Goal: Task Accomplishment & Management: Complete application form

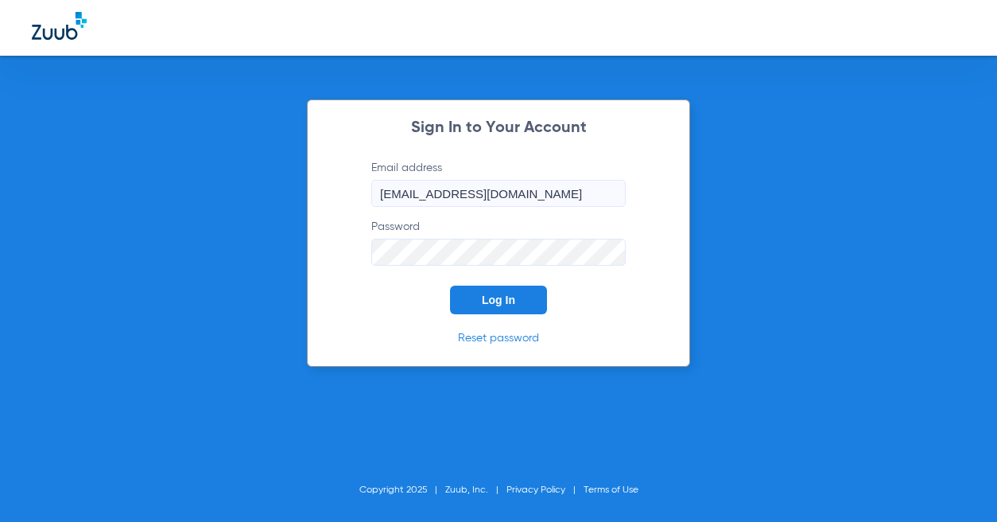
click at [487, 303] on span "Log In" at bounding box center [498, 299] width 33 height 13
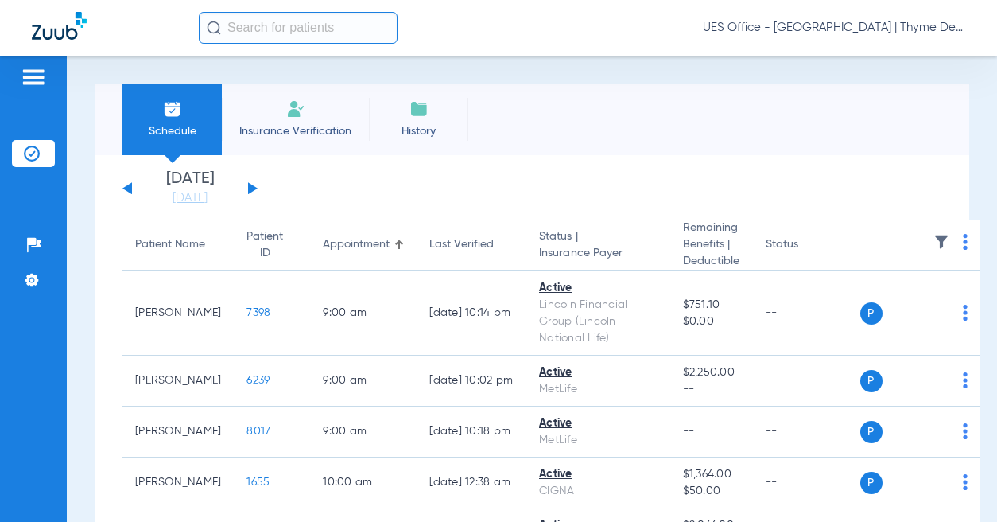
click at [287, 119] on li "Insurance Verification" at bounding box center [295, 119] width 147 height 72
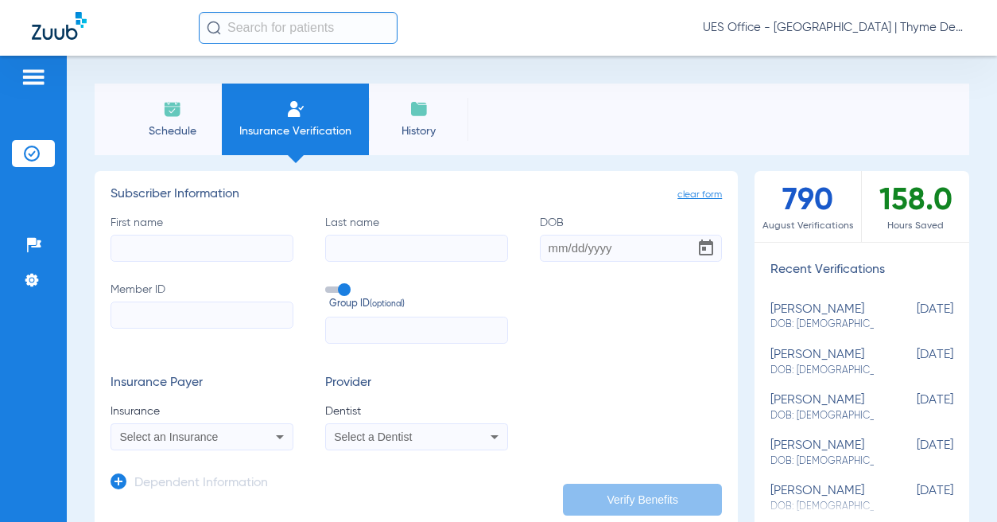
click at [192, 248] on input "First name" at bounding box center [202, 248] width 183 height 27
type input "[PERSON_NAME]"
type input "12211984"
type input "[DATE]"
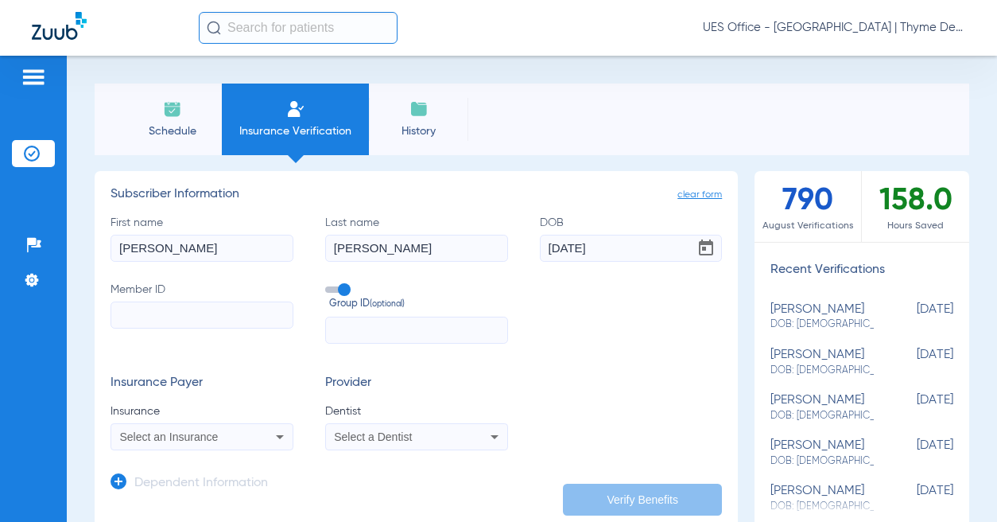
click at [172, 317] on input "Member ID" at bounding box center [202, 314] width 183 height 27
paste input "064702332"
type input "064702332"
click at [334, 289] on span at bounding box center [337, 289] width 24 height 6
click at [328, 284] on input "Group ID (optional)" at bounding box center [328, 284] width 0 height 0
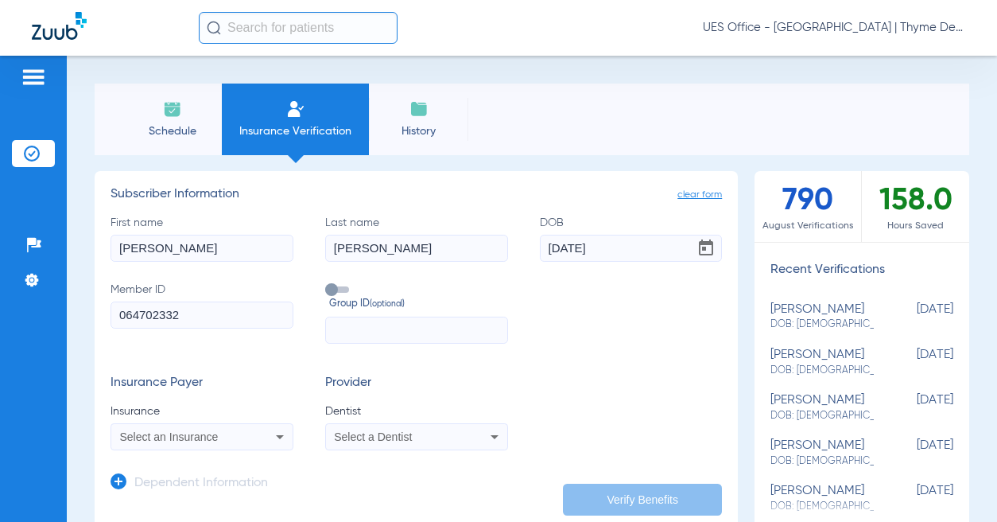
click at [205, 443] on div "Select an Insurance" at bounding box center [201, 436] width 181 height 19
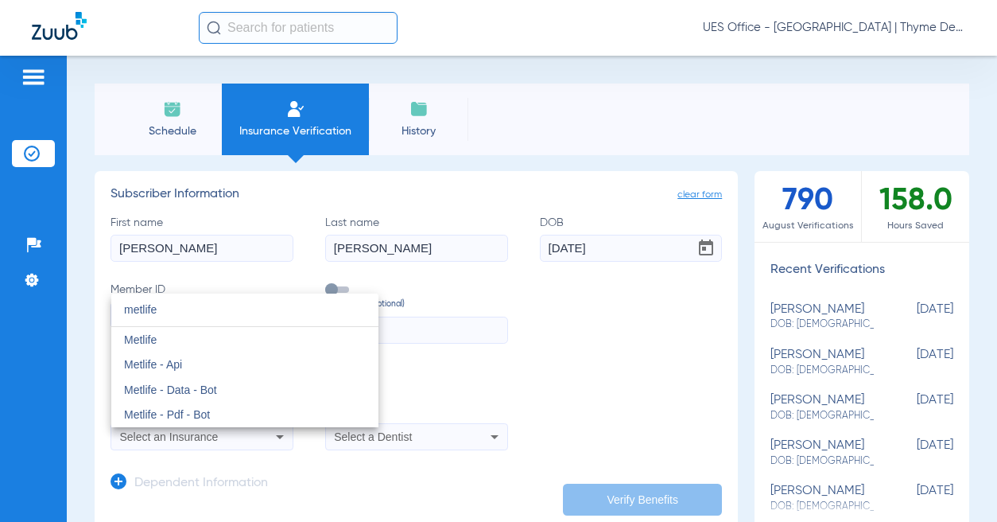
type input "metlife"
click at [154, 341] on span "Metlife" at bounding box center [140, 339] width 33 height 13
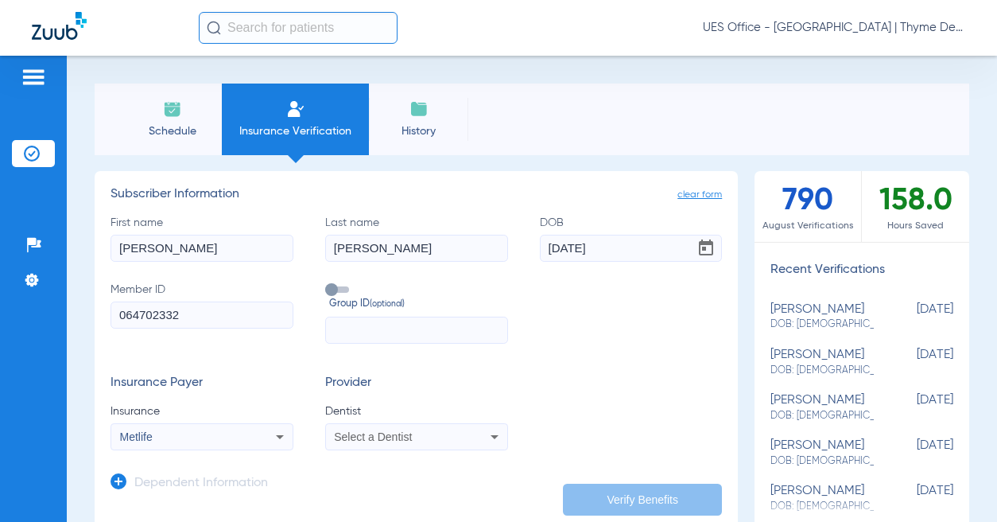
drag, startPoint x: 390, startPoint y: 429, endPoint x: 397, endPoint y: 441, distance: 13.9
click at [390, 429] on div "Select a Dentist" at bounding box center [416, 436] width 181 height 19
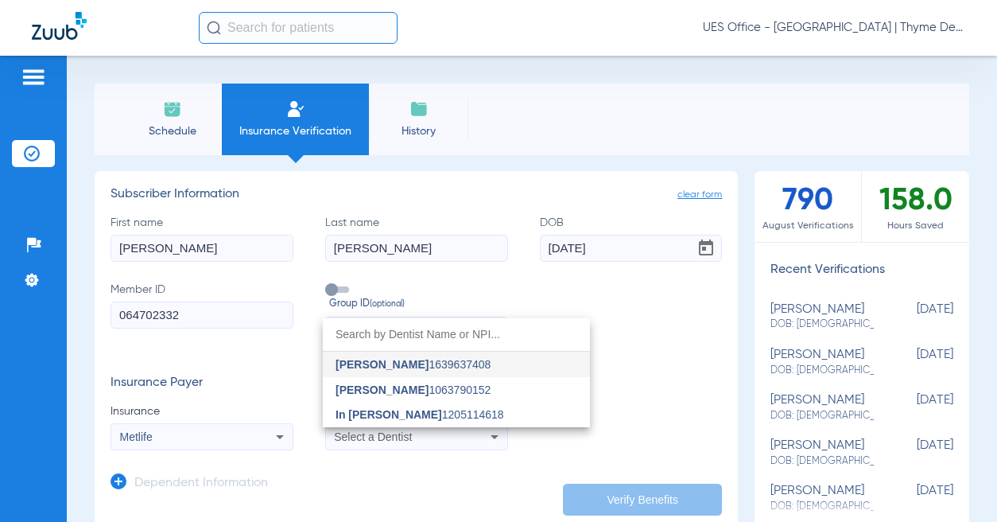
click at [389, 410] on span "In [PERSON_NAME]" at bounding box center [389, 414] width 107 height 13
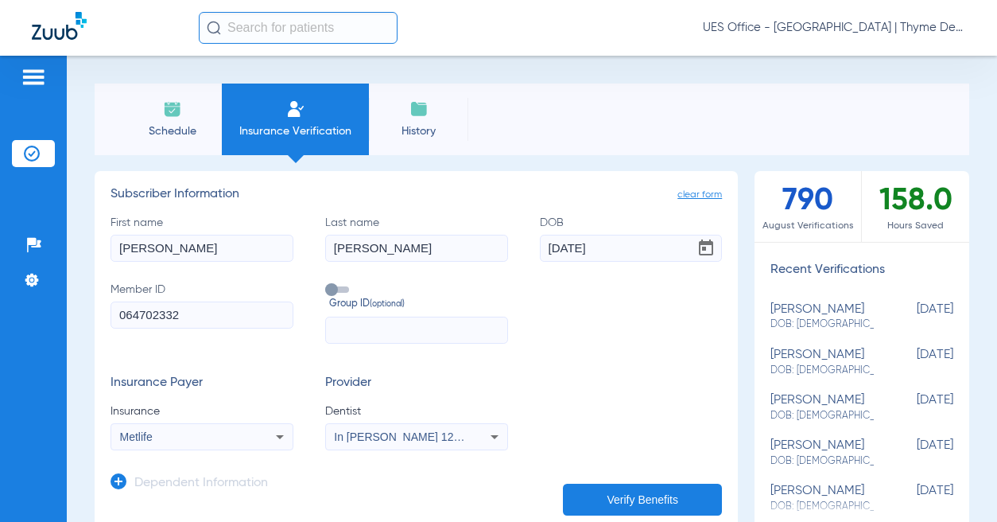
click at [118, 478] on icon at bounding box center [119, 481] width 16 height 16
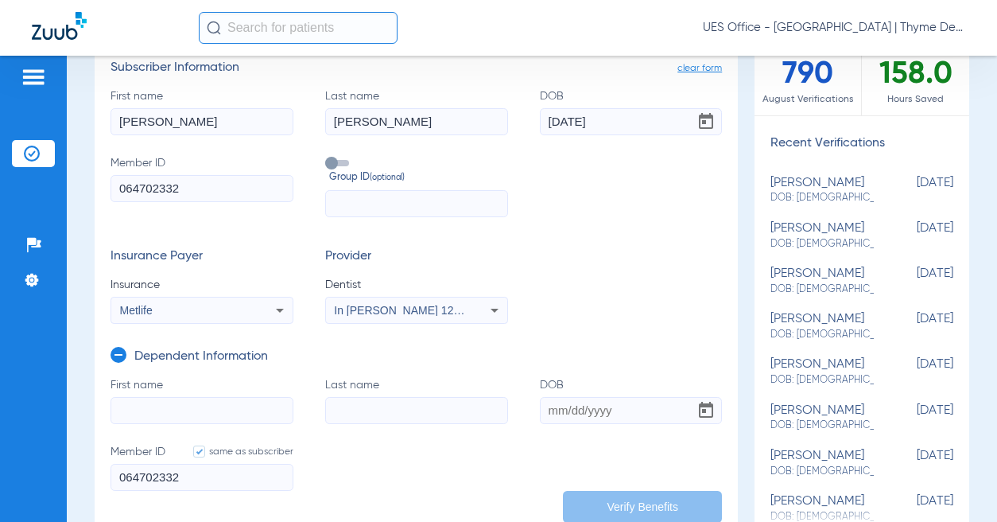
scroll to position [159, 0]
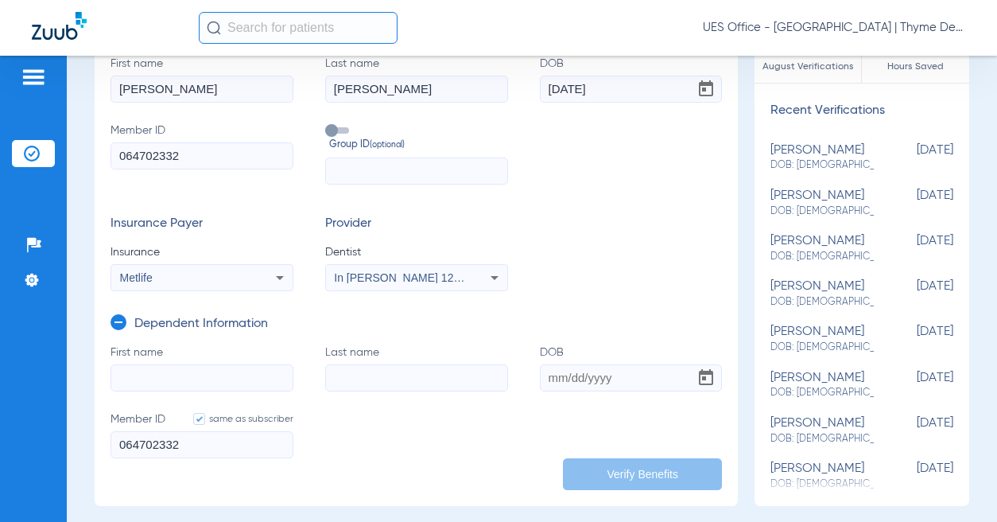
click at [206, 378] on input "First name" at bounding box center [202, 377] width 183 height 27
type input "g"
type input "[PERSON_NAME]"
click at [567, 376] on input "DOB" at bounding box center [631, 377] width 183 height 27
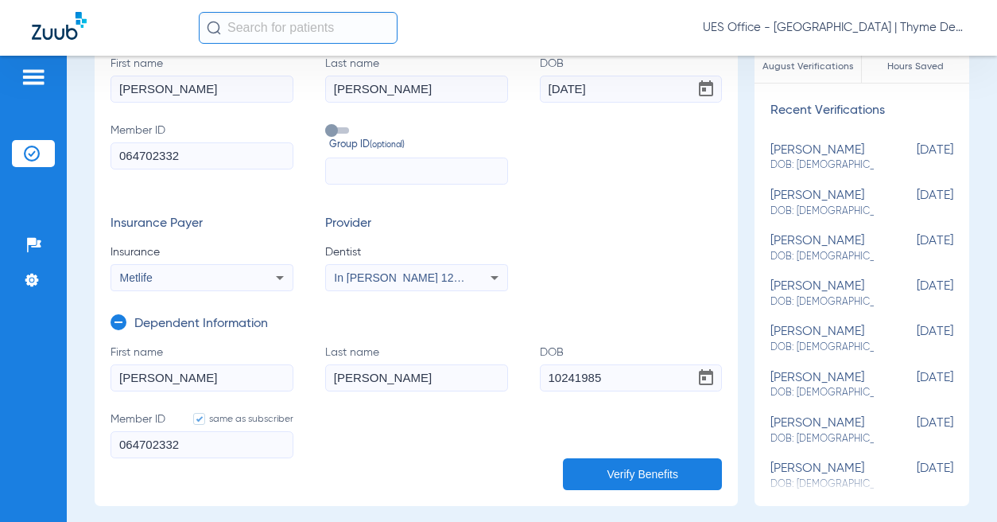
type input "[DATE]"
click at [585, 469] on button "Verify Benefits" at bounding box center [642, 474] width 159 height 32
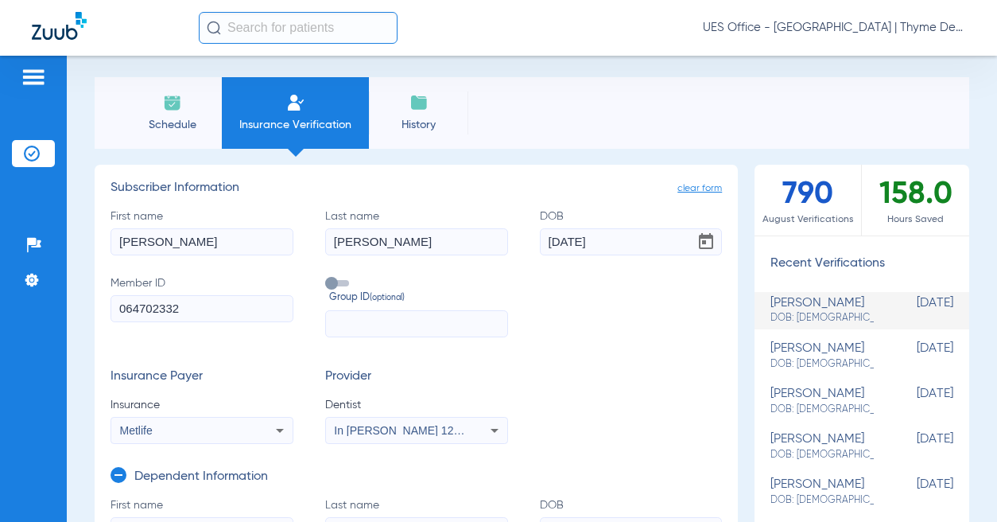
scroll to position [0, 0]
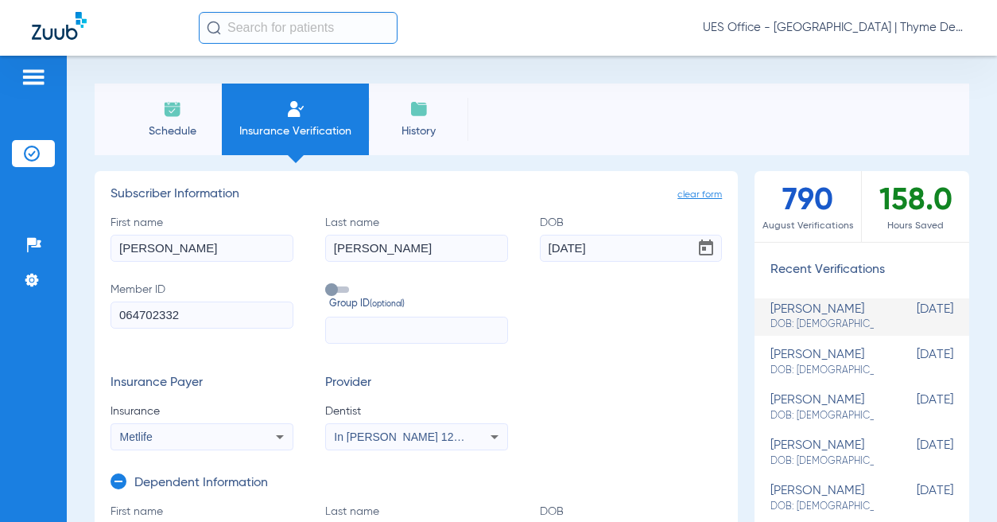
click at [256, 36] on input "text" at bounding box center [298, 28] width 199 height 32
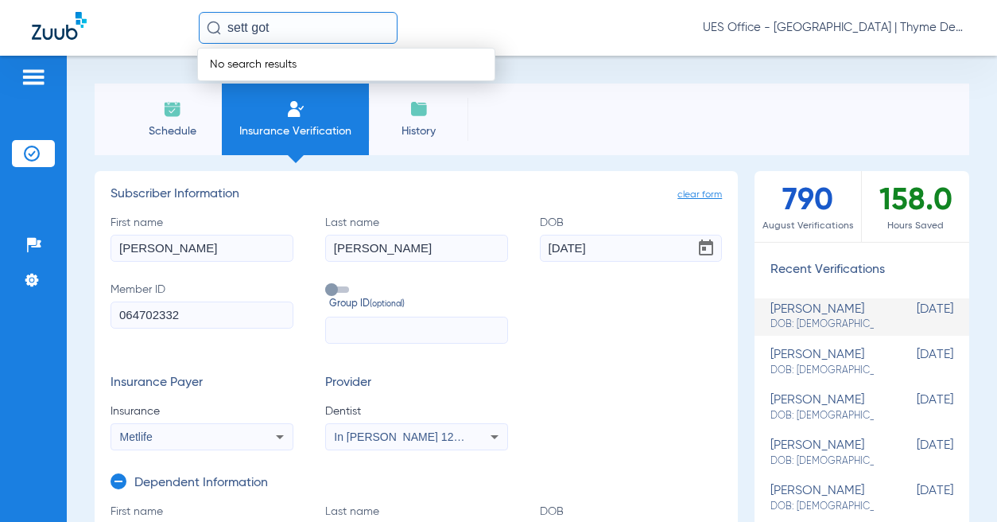
scroll to position [239, 0]
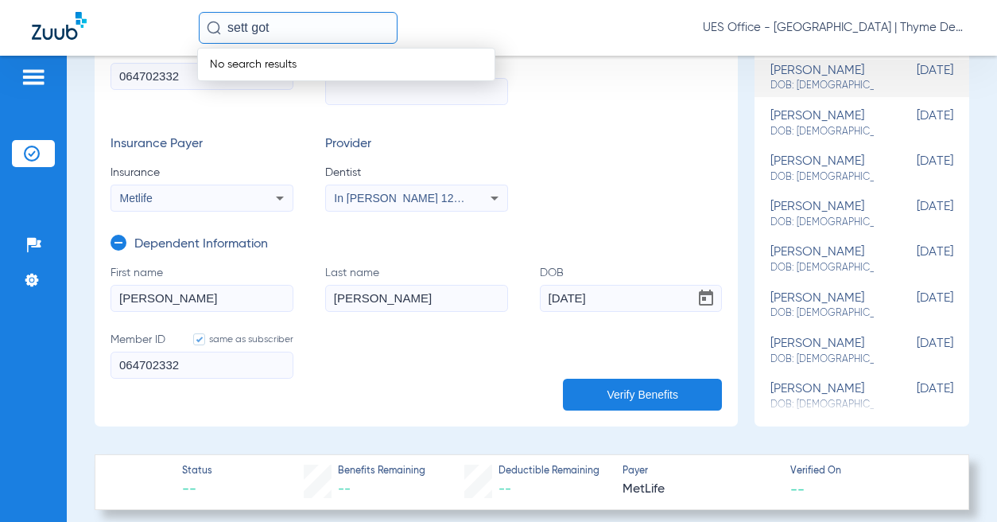
click at [249, 29] on input "sett got" at bounding box center [298, 28] width 199 height 32
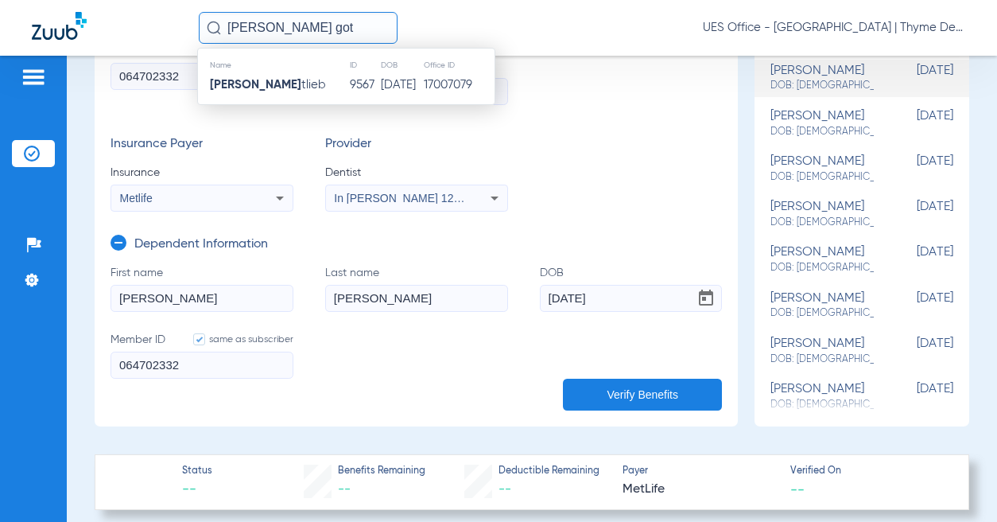
type input "[PERSON_NAME] got"
click at [295, 77] on td "[PERSON_NAME] Got tlieb" at bounding box center [273, 85] width 151 height 22
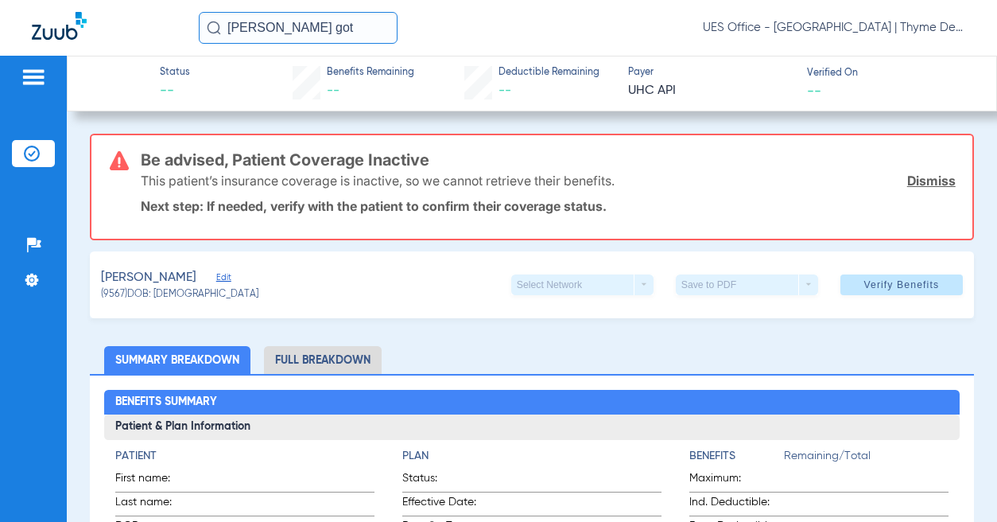
click at [216, 282] on span "Edit" at bounding box center [223, 279] width 14 height 15
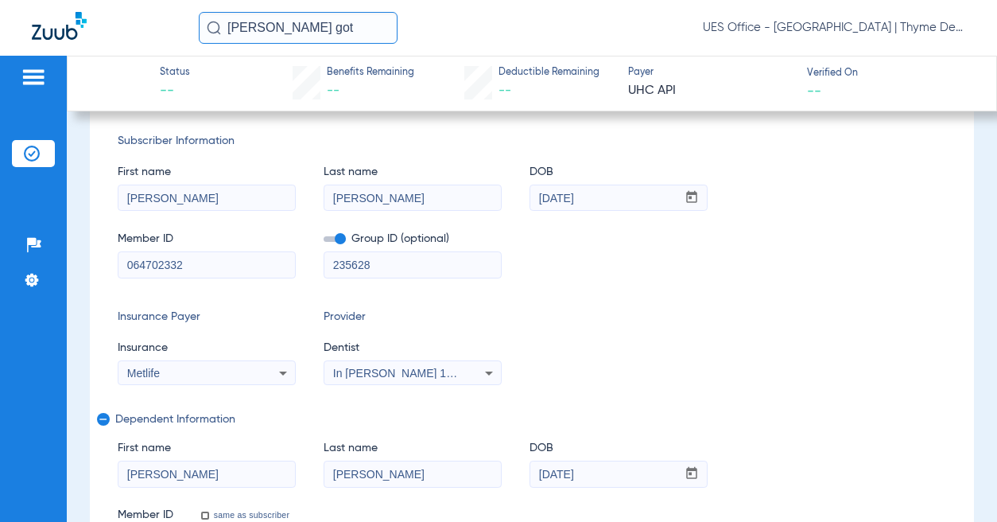
scroll to position [239, 0]
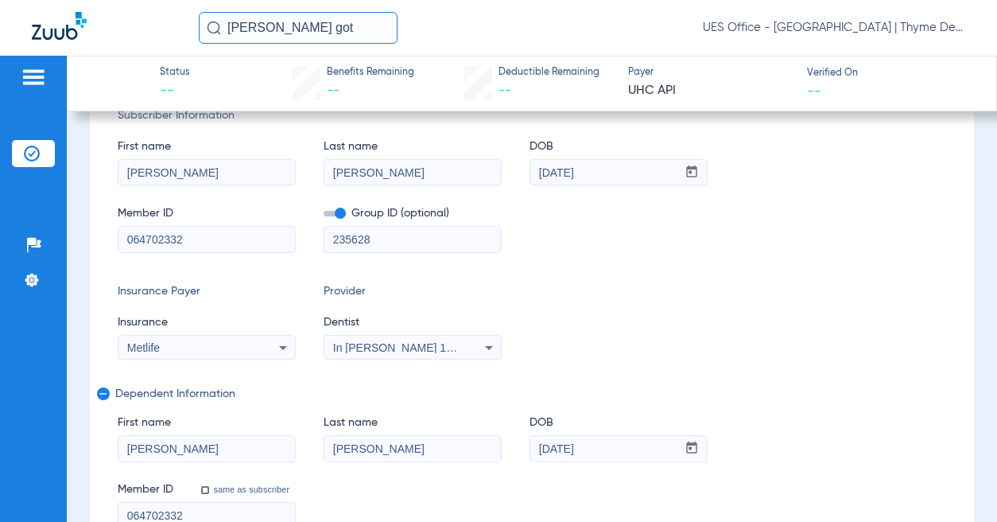
click at [331, 213] on span at bounding box center [335, 214] width 22 height 6
click at [324, 216] on input "checkbox" at bounding box center [324, 216] width 0 height 0
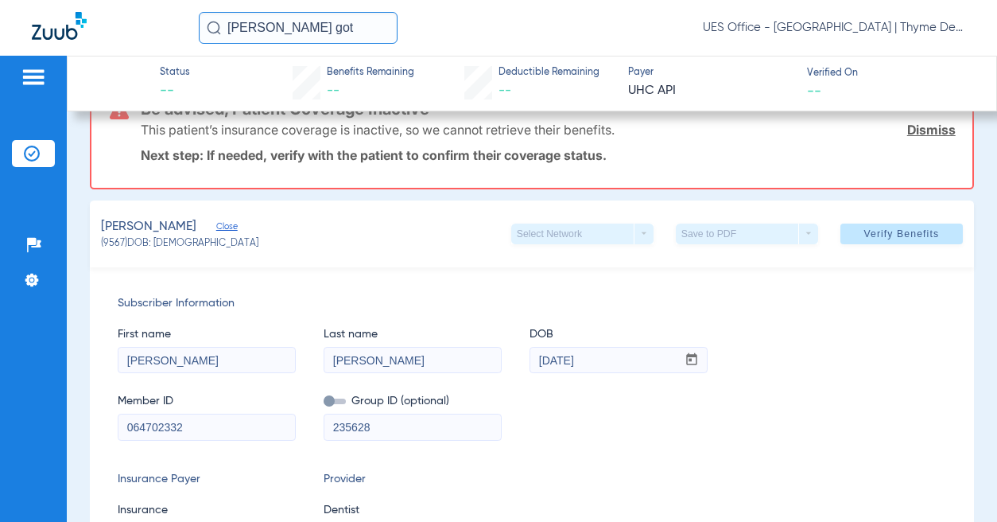
scroll to position [0, 0]
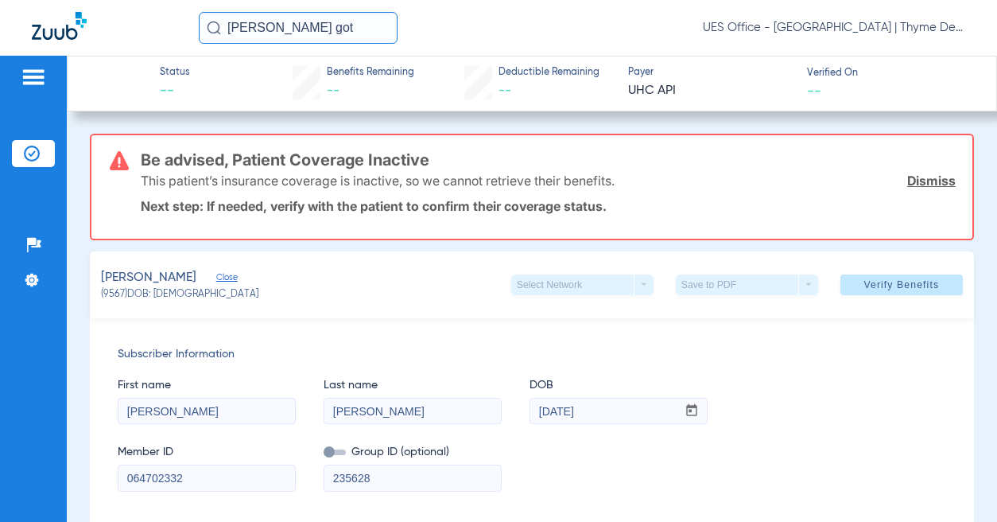
drag, startPoint x: 882, startPoint y: 287, endPoint x: 383, endPoint y: 404, distance: 512.1
click at [880, 282] on span "Verify Benefits" at bounding box center [902, 284] width 76 height 13
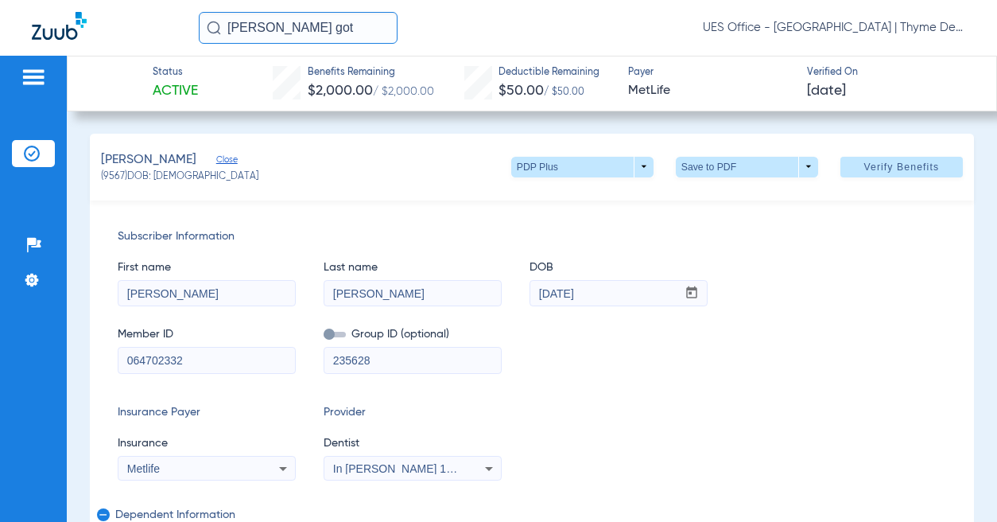
click at [742, 390] on div "Subscriber Information First name [PERSON_NAME] Last name [PERSON_NAME] mm / dd…" at bounding box center [532, 438] width 884 height 477
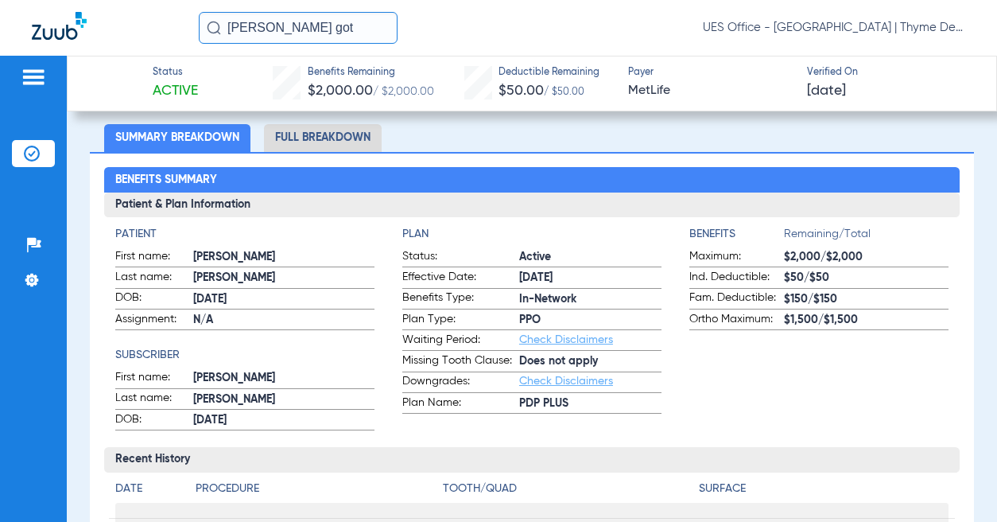
scroll to position [636, 0]
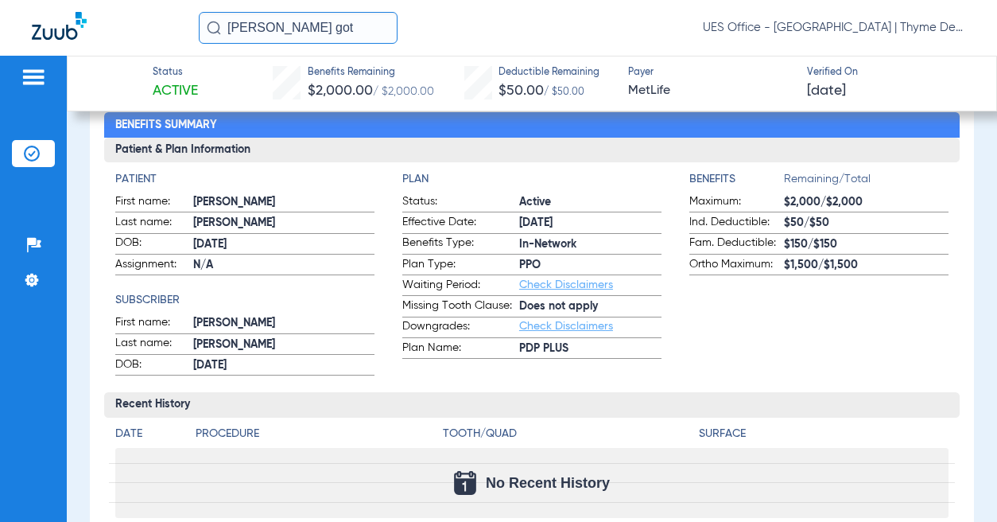
click at [254, 28] on input "[PERSON_NAME] got" at bounding box center [298, 28] width 199 height 32
